Goal: Check status: Check status

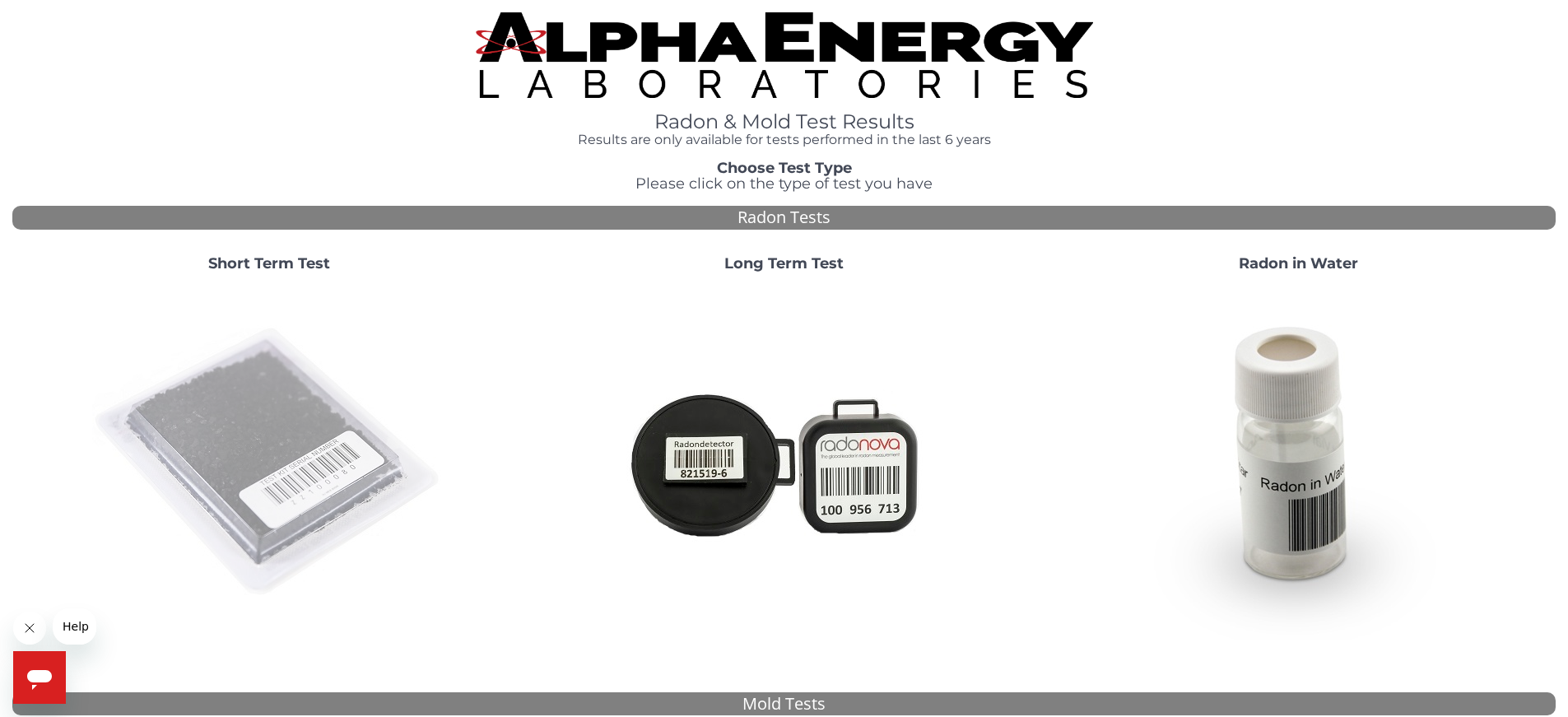
click at [238, 397] on img at bounding box center [269, 463] width 354 height 354
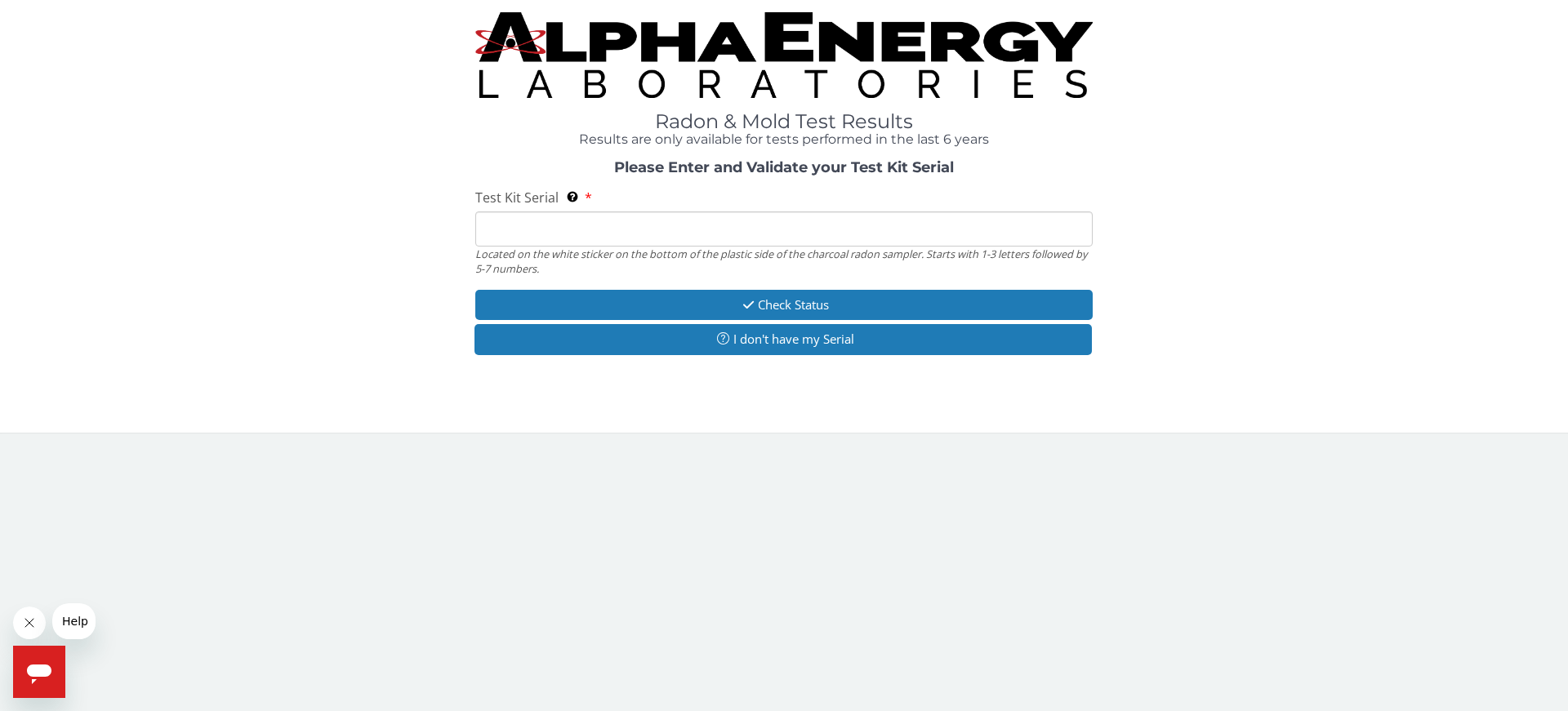
click at [501, 230] on input "Test Kit Serial Located on the white sticker on the bottom of the plastic side …" at bounding box center [783, 229] width 617 height 35
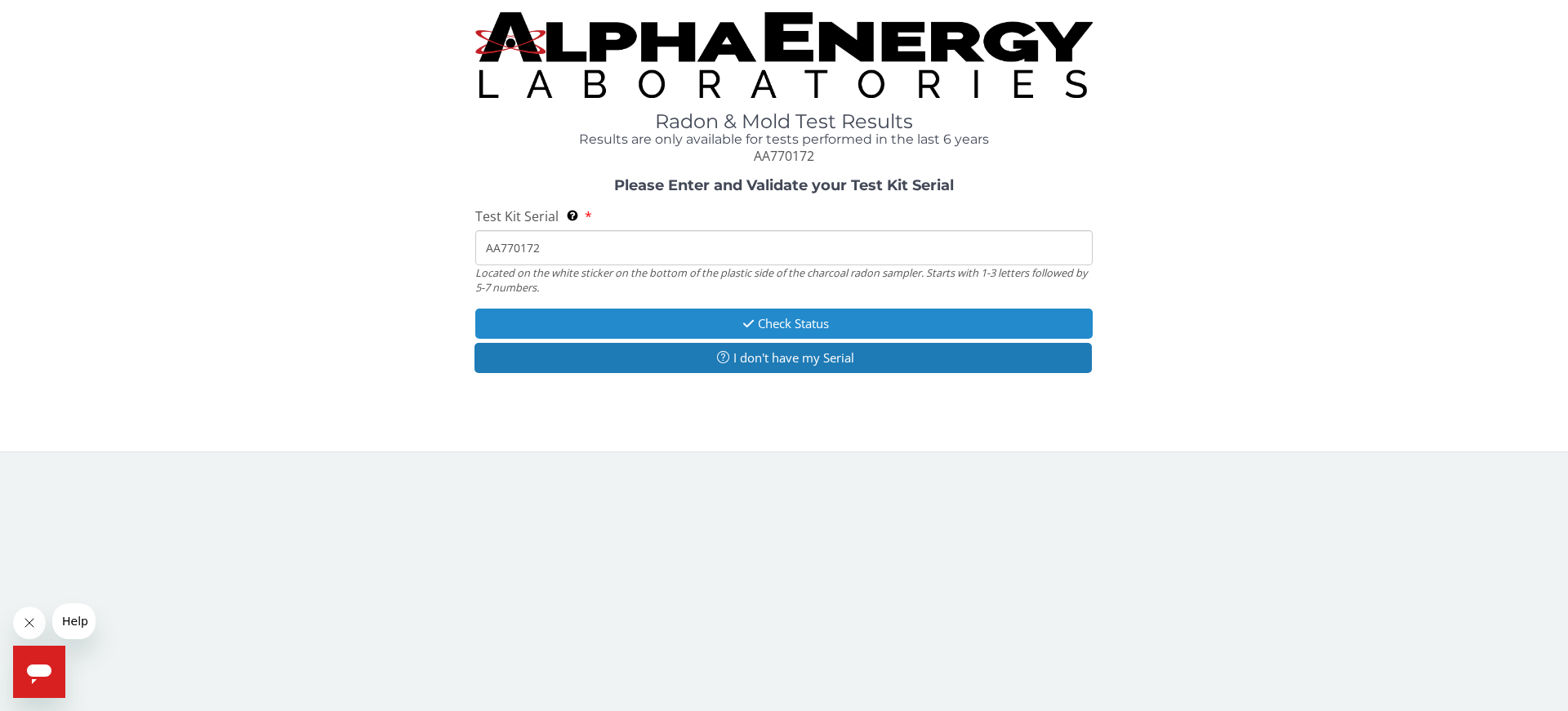
type input "AA770172"
click at [754, 320] on icon "button" at bounding box center [748, 323] width 19 height 12
